Goal: Find contact information: Find contact information

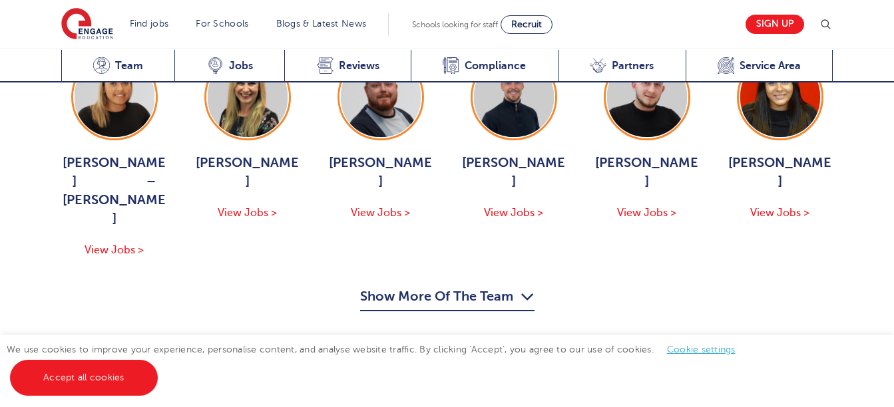
scroll to position [1531, 0]
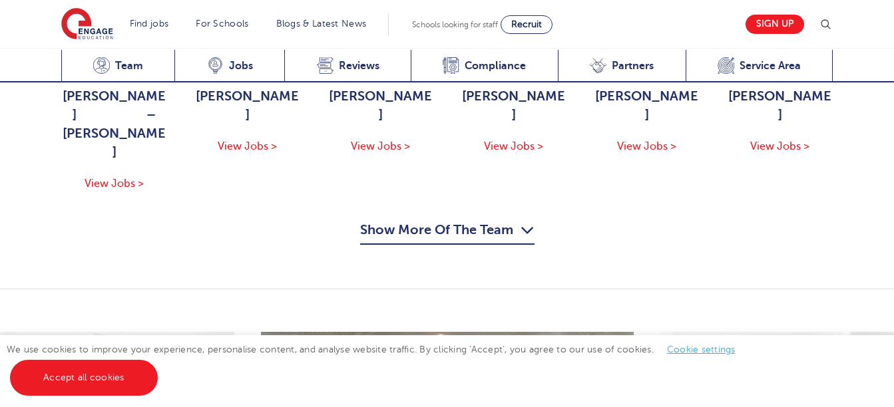
click at [399, 220] on button "Show More Of The Team" at bounding box center [447, 232] width 174 height 25
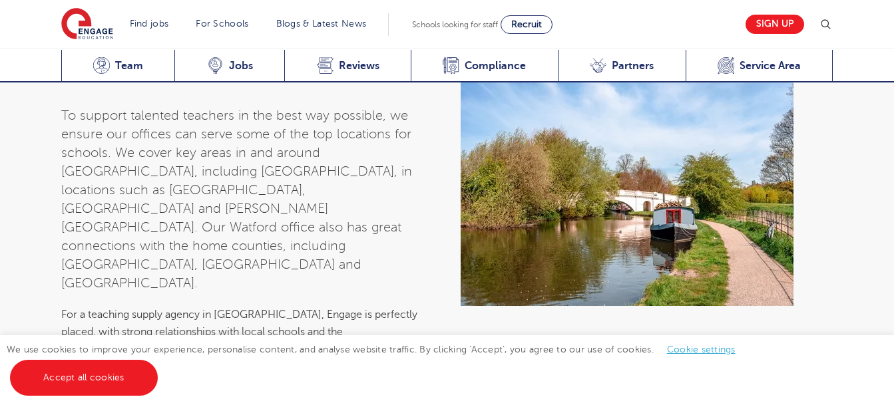
scroll to position [5792, 0]
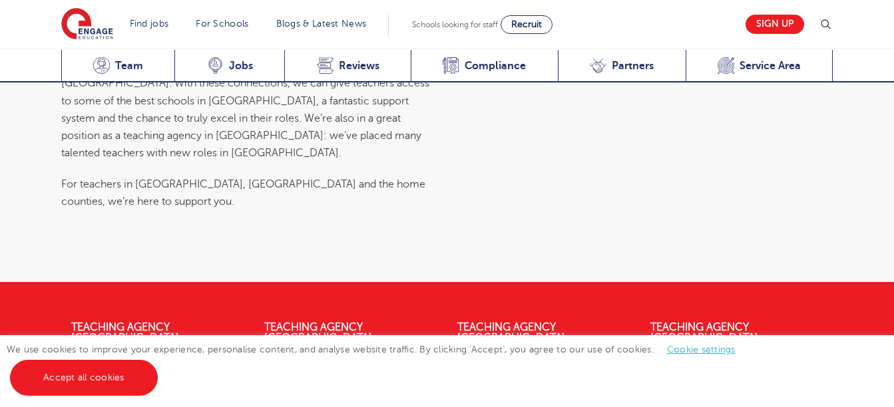
drag, startPoint x: 656, startPoint y: 296, endPoint x: 746, endPoint y: 298, distance: 90.6
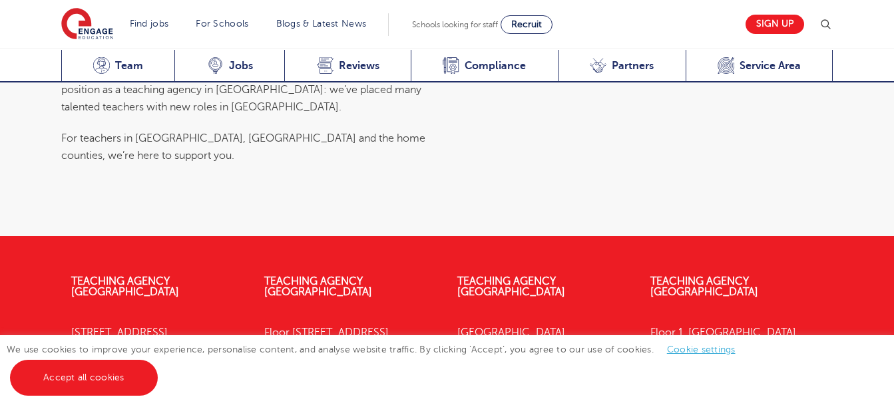
drag, startPoint x: 139, startPoint y: 232, endPoint x: 69, endPoint y: 230, distance: 69.9
click at [69, 256] on div "Teaching Agency [GEOGRAPHIC_DATA][STREET_ADDRESS] Find Us Here 01923 281040" at bounding box center [157, 345] width 193 height 178
click at [740, 377] on div "We use cookies to improve your experience, personalise content, and analyse web…" at bounding box center [447, 372] width 894 height 72
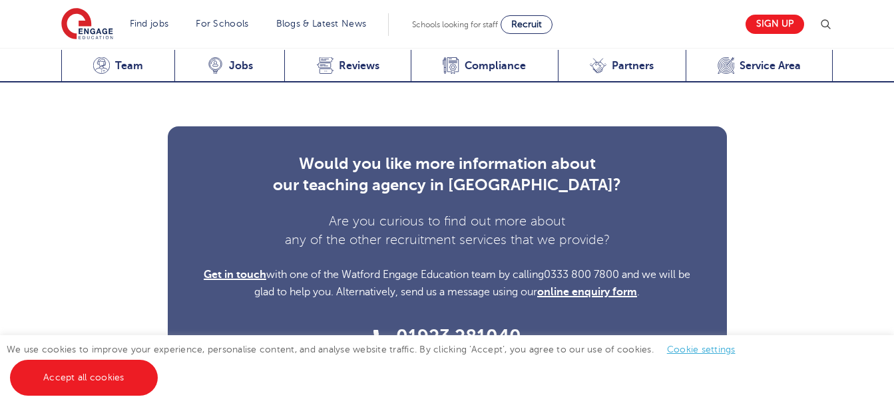
scroll to position [4973, 0]
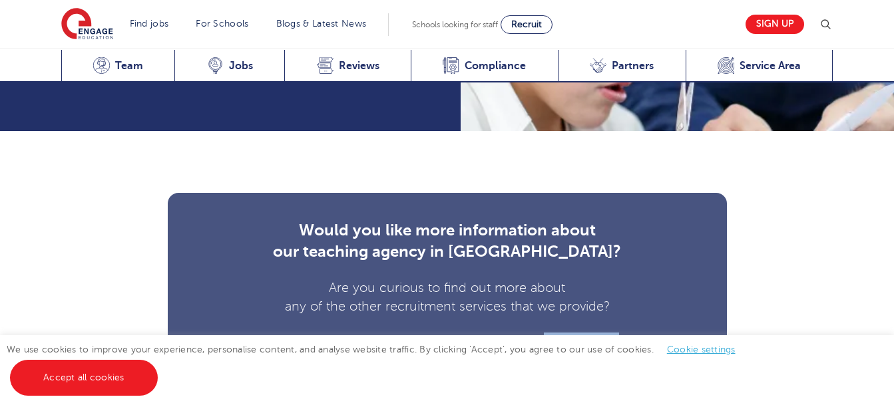
drag, startPoint x: 549, startPoint y: 240, endPoint x: 625, endPoint y: 237, distance: 75.9
click at [625, 336] on span "0333 800 7800 and we will be glad to help you. Alternatively, send us a message…" at bounding box center [472, 350] width 436 height 29
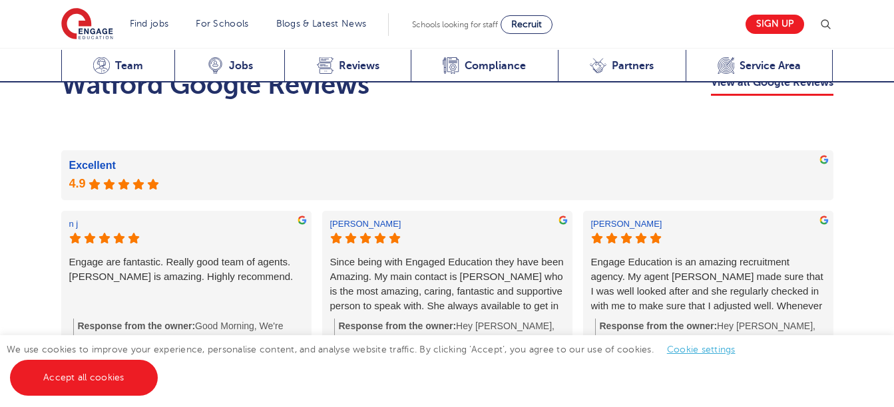
scroll to position [2909, 0]
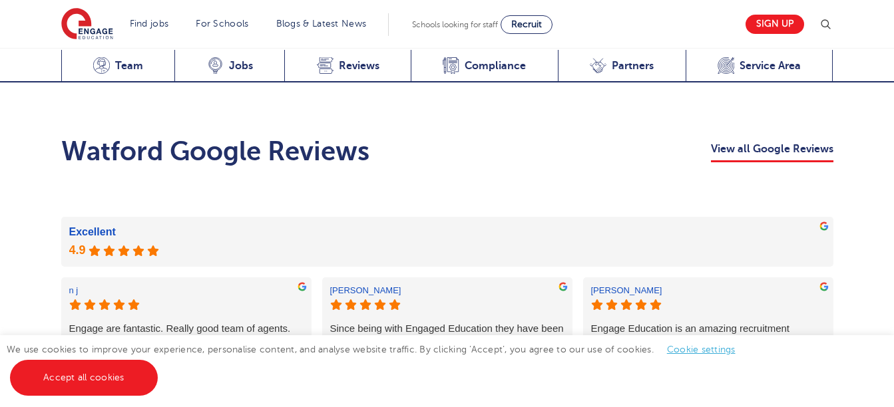
click at [508, 242] on div at bounding box center [447, 250] width 756 height 17
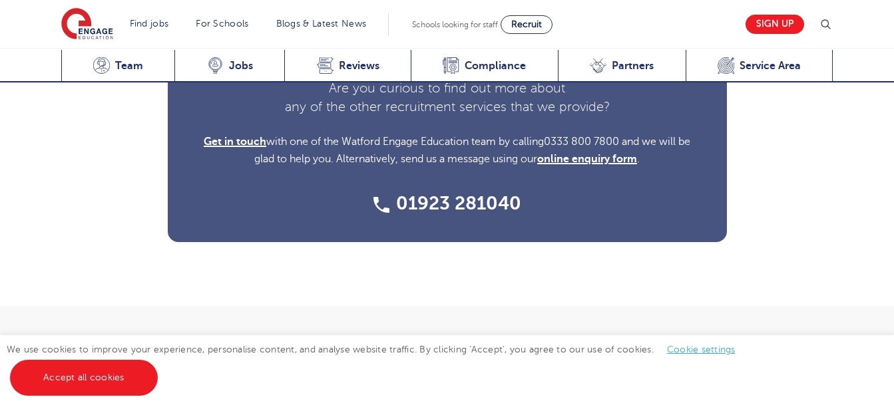
scroll to position [4973, 0]
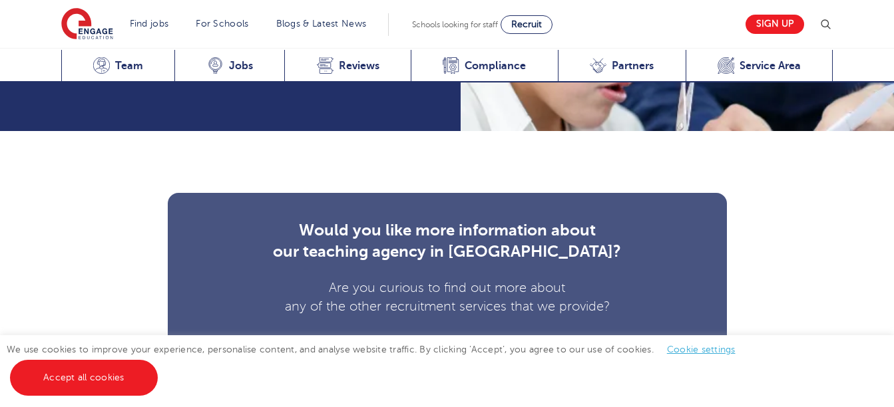
click at [780, 270] on div "Would you like more information about our teaching agency in [GEOGRAPHIC_DATA]?…" at bounding box center [447, 317] width 799 height 249
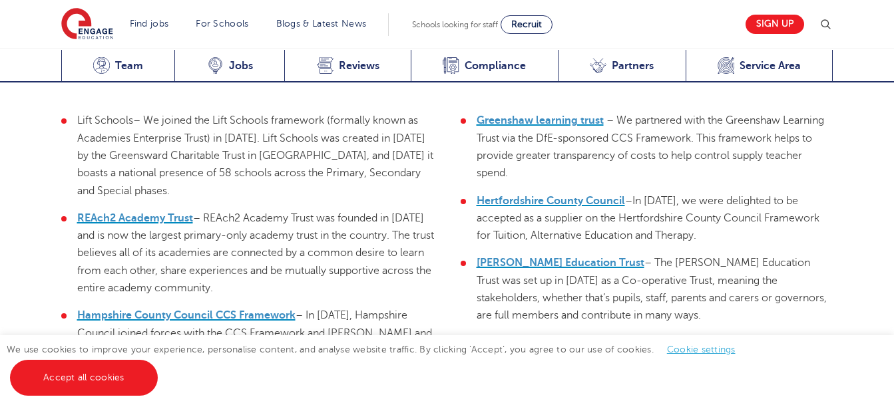
scroll to position [3907, 0]
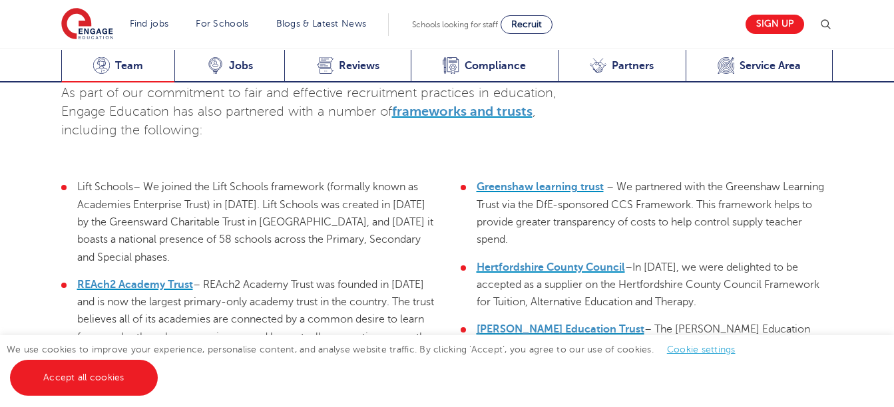
click at [135, 74] on div "Meet the team Team" at bounding box center [118, 66] width 114 height 33
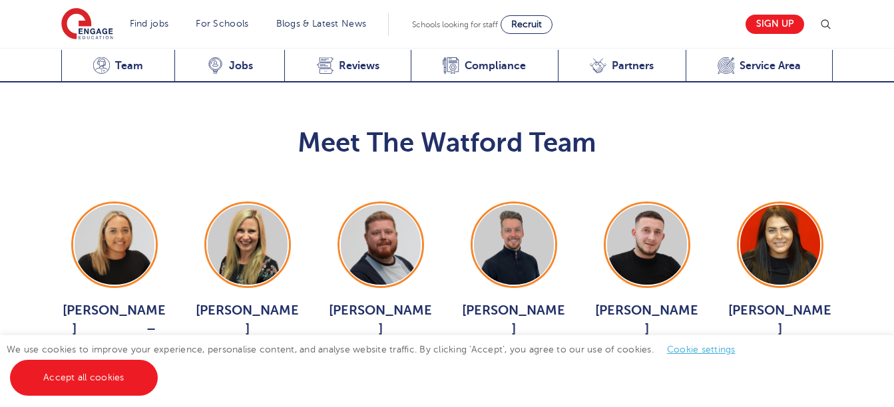
scroll to position [1383, 0]
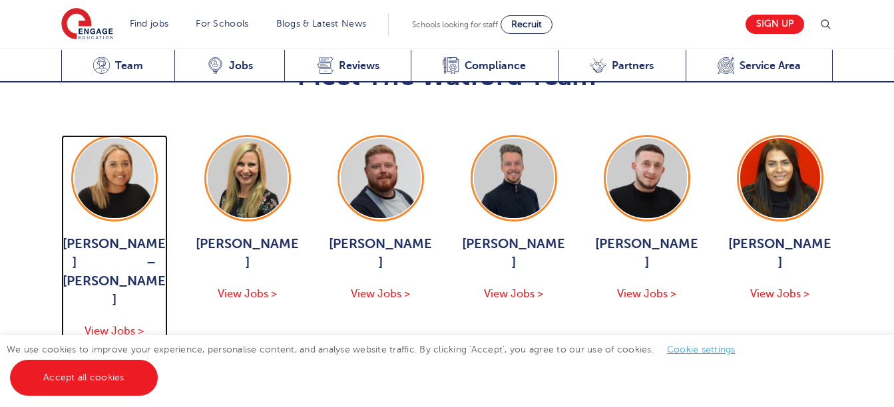
click at [124, 235] on span "[PERSON_NAME] – [PERSON_NAME]" at bounding box center [114, 272] width 107 height 75
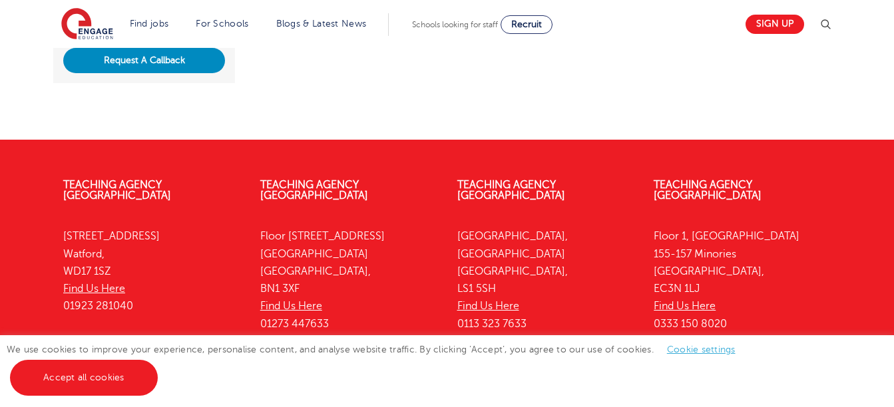
scroll to position [528, 0]
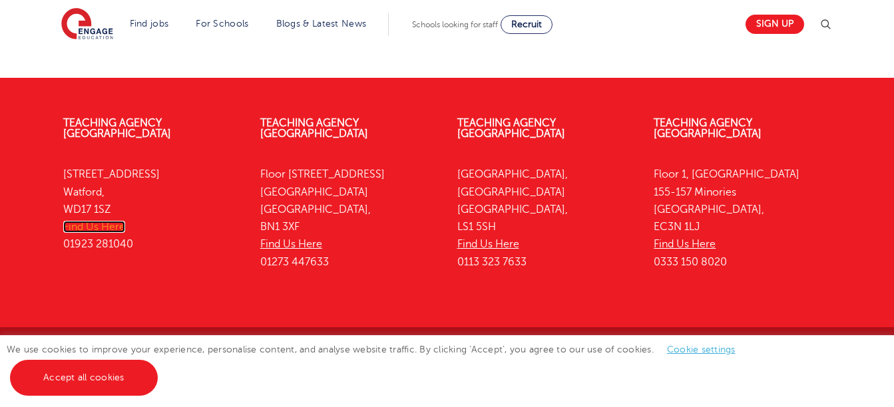
click at [84, 221] on link "Find Us Here" at bounding box center [94, 227] width 62 height 12
